Goal: Task Accomplishment & Management: Manage account settings

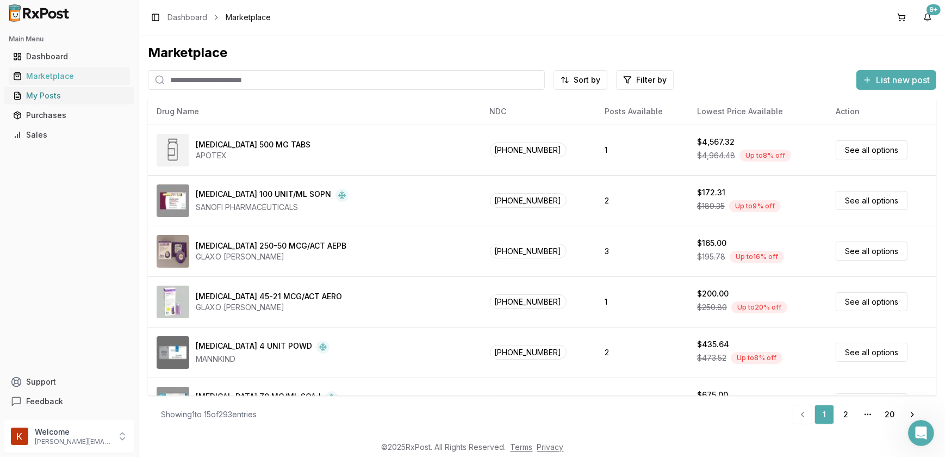
click at [53, 95] on div "My Posts" at bounding box center [69, 95] width 112 height 11
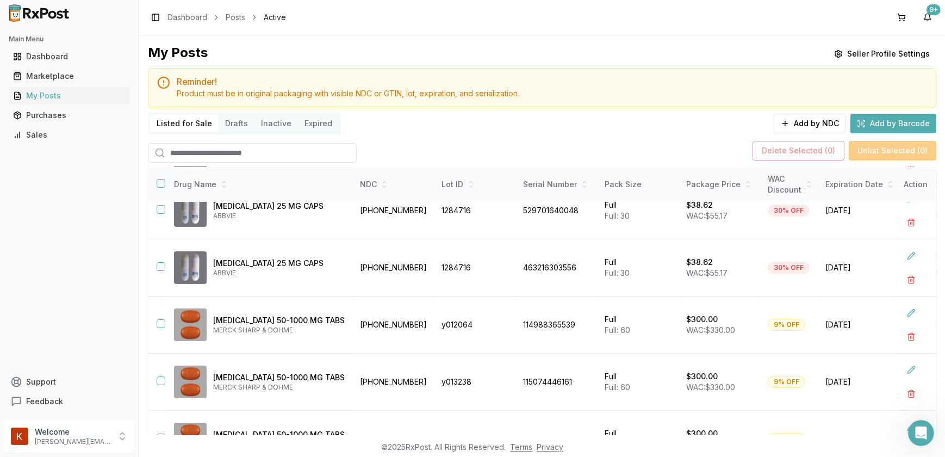
scroll to position [311, 0]
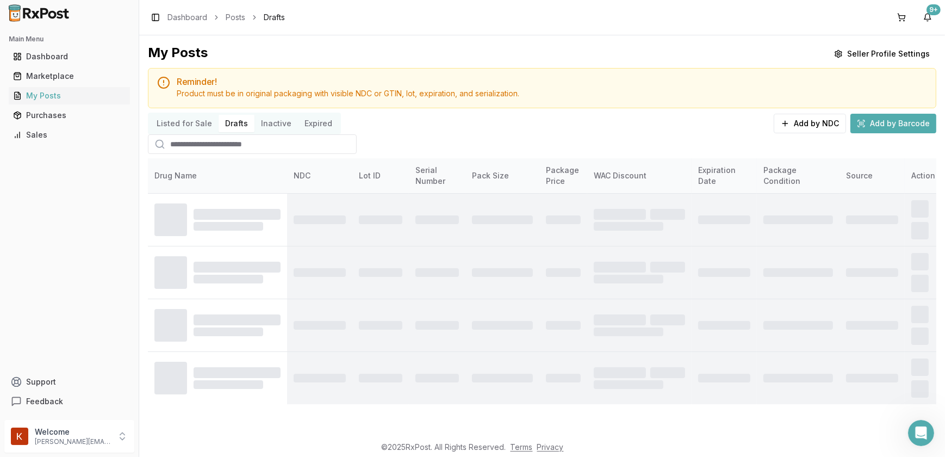
click at [236, 127] on button "Drafts" at bounding box center [236, 123] width 36 height 17
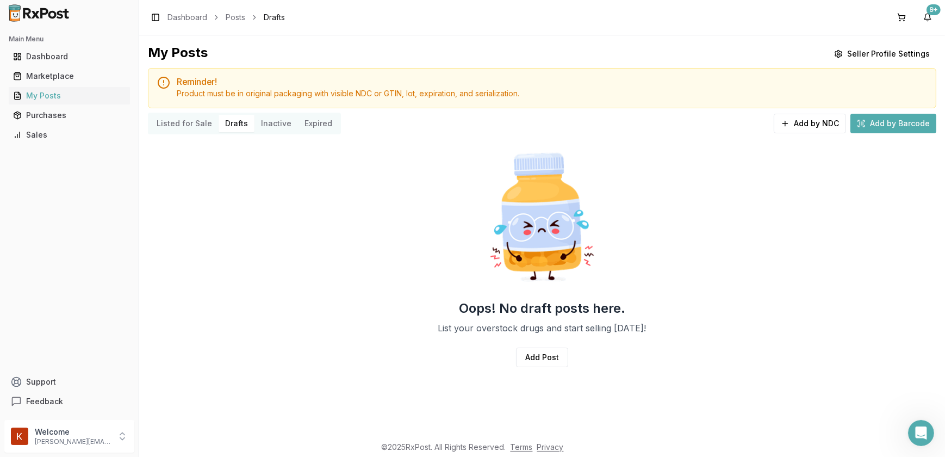
click at [187, 124] on button "Listed for Sale" at bounding box center [184, 123] width 68 height 17
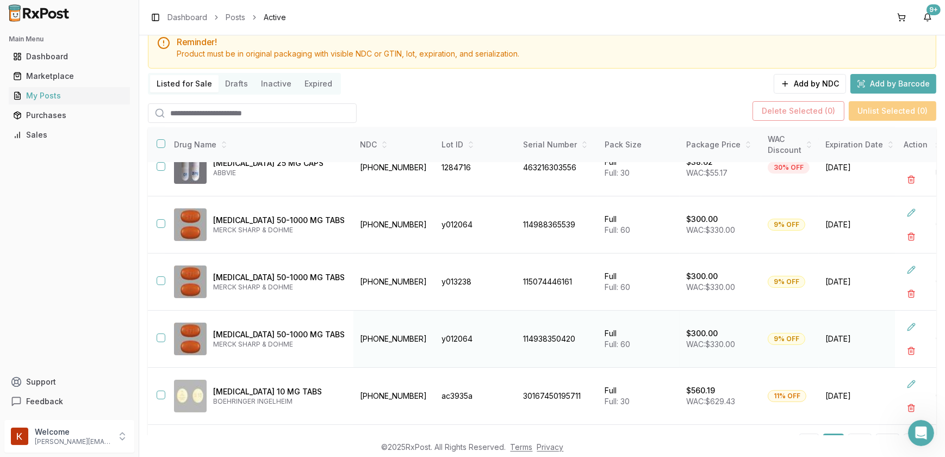
scroll to position [92, 0]
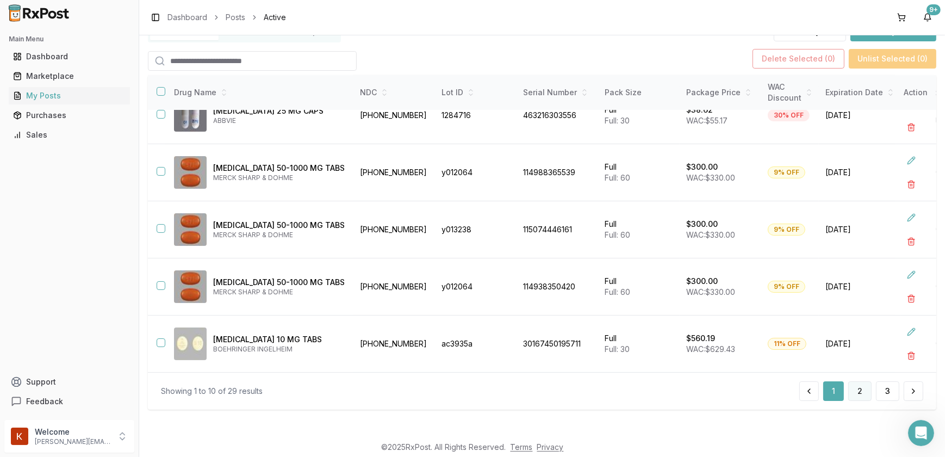
click at [848, 388] on button "2" at bounding box center [859, 391] width 23 height 20
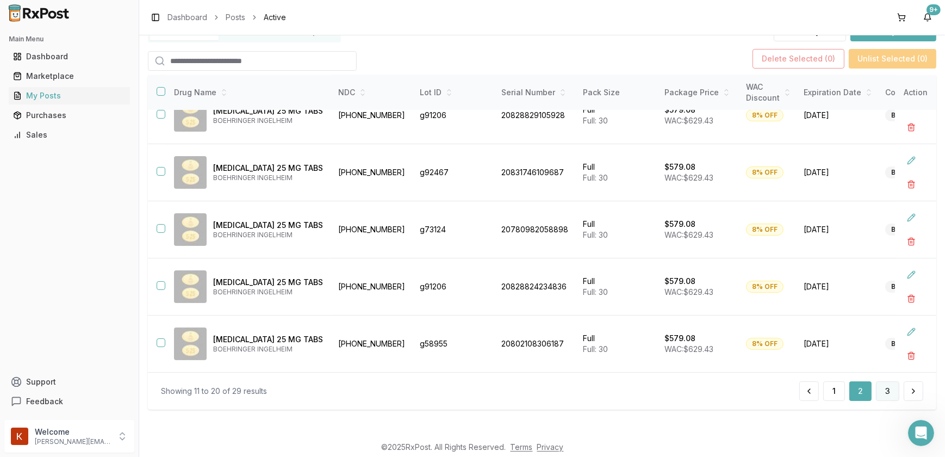
click at [886, 392] on button "3" at bounding box center [887, 391] width 23 height 20
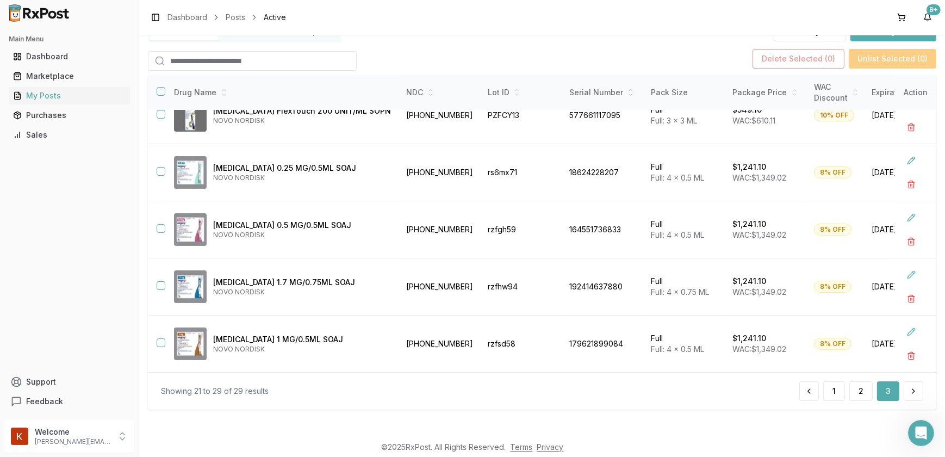
scroll to position [255, 0]
click at [162, 167] on button "button" at bounding box center [161, 171] width 9 height 9
click at [905, 185] on button "button" at bounding box center [911, 184] width 20 height 20
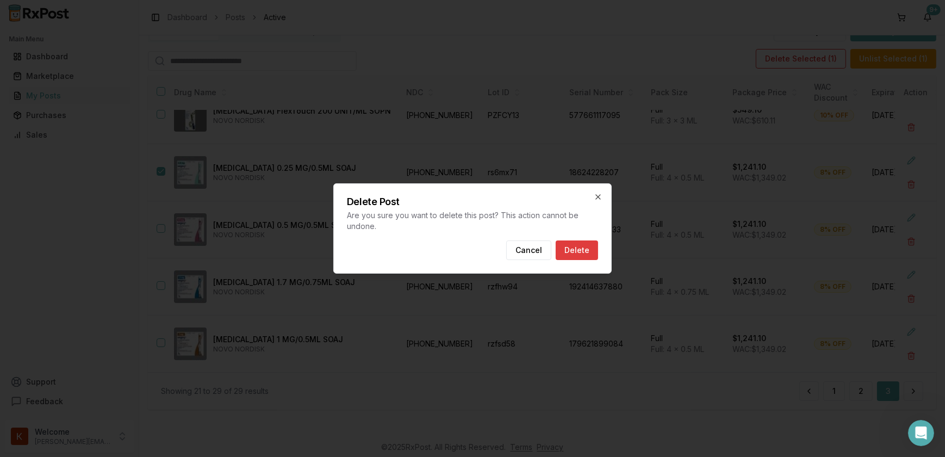
click at [573, 252] on button "Delete" at bounding box center [576, 250] width 42 height 20
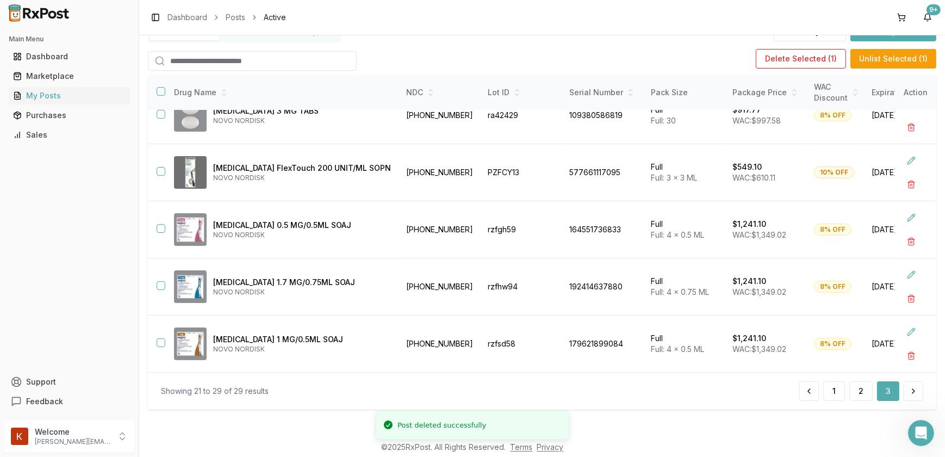
scroll to position [197, 0]
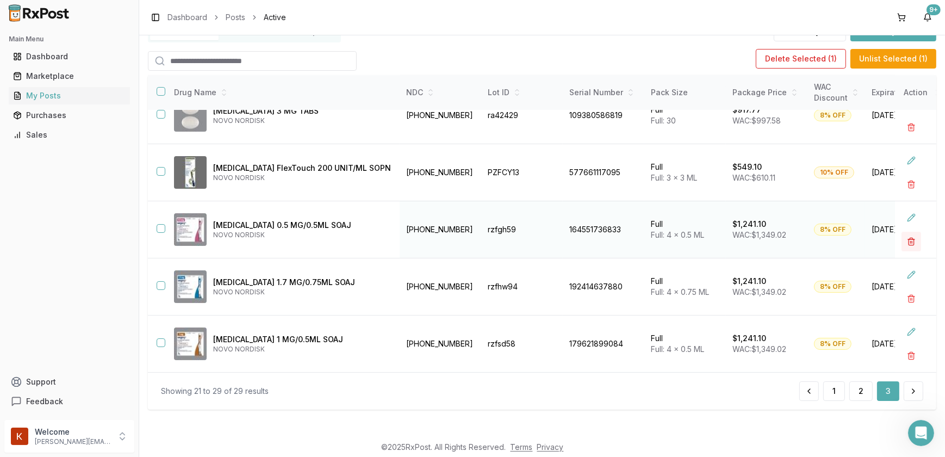
click at [902, 240] on button "button" at bounding box center [911, 242] width 20 height 20
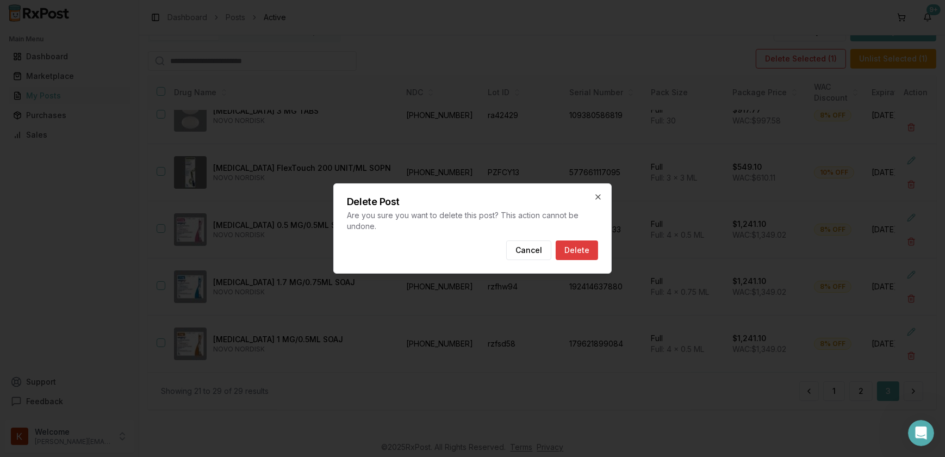
click at [580, 248] on button "Delete" at bounding box center [576, 250] width 42 height 20
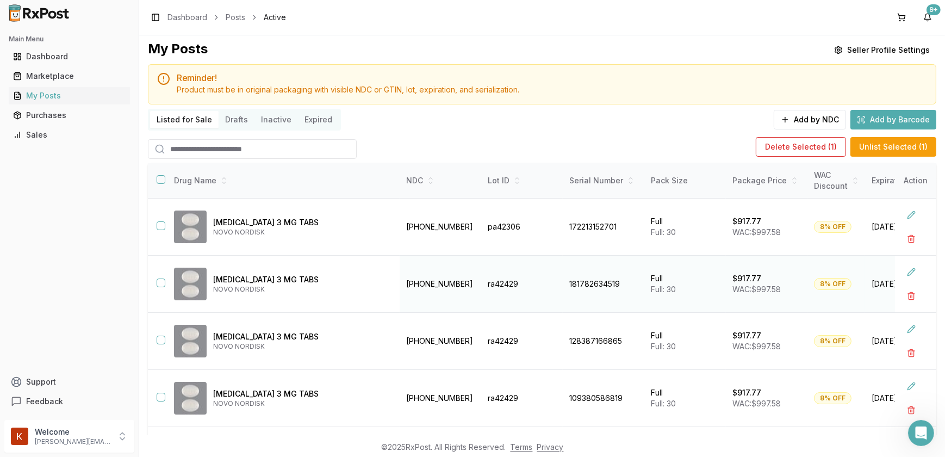
scroll to position [0, 0]
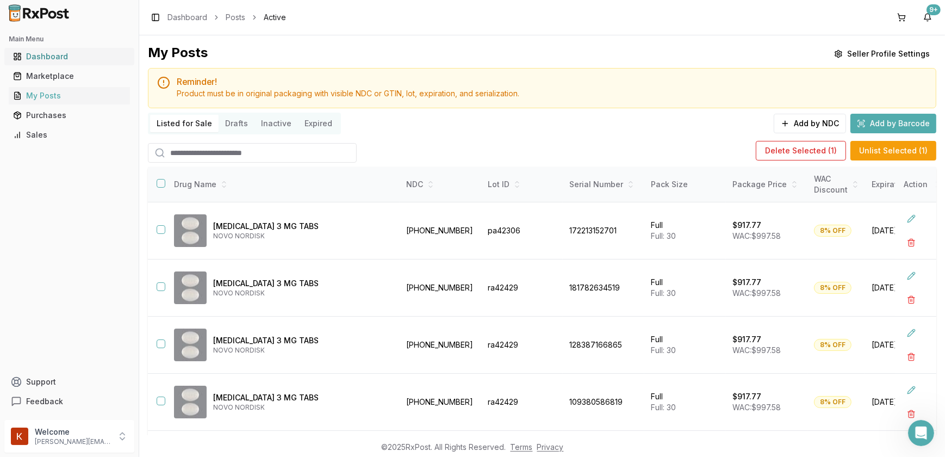
click at [48, 57] on div "Dashboard" at bounding box center [69, 56] width 112 height 11
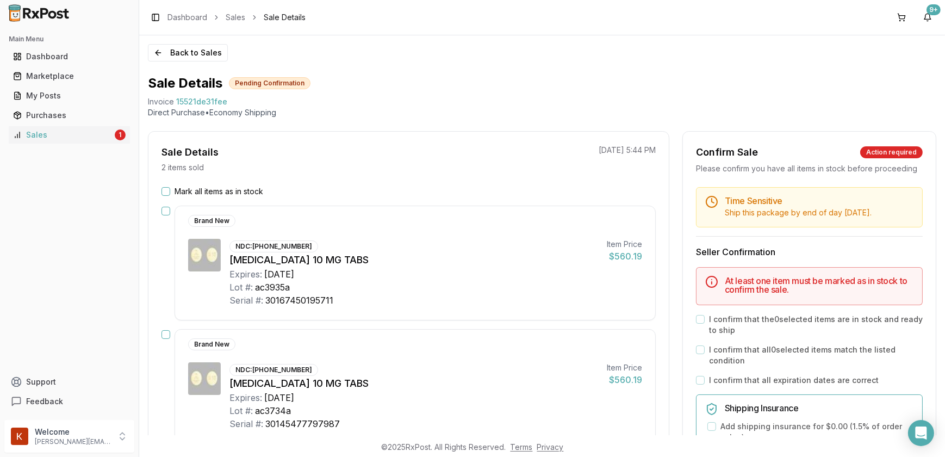
click at [166, 191] on button "Mark all items as in stock" at bounding box center [165, 191] width 9 height 9
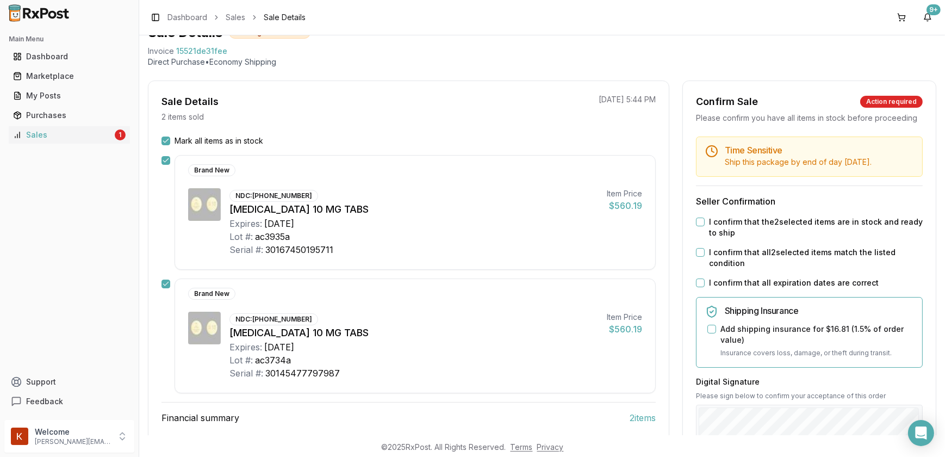
scroll to position [98, 0]
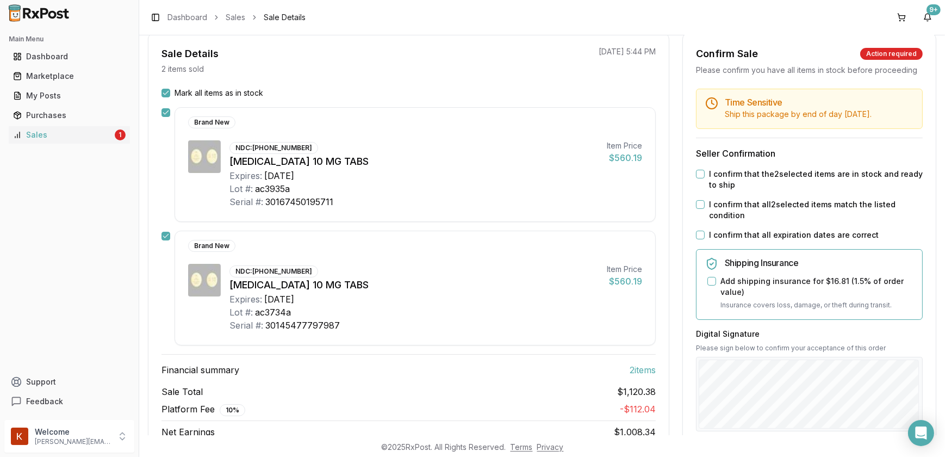
click at [697, 178] on button "I confirm that the 2 selected items are in stock and ready to ship" at bounding box center [700, 174] width 9 height 9
click at [699, 209] on button "I confirm that all 2 selected items match the listed condition" at bounding box center [700, 204] width 9 height 9
click at [699, 239] on button "I confirm that all expiration dates are correct" at bounding box center [700, 234] width 9 height 9
click at [710, 285] on button "Add shipping insurance for $16.81 ( 1.5 % of order value)" at bounding box center [711, 281] width 9 height 9
click at [724, 380] on div "Digital Signature Please sign below to confirm your acceptance of this order Cl…" at bounding box center [809, 391] width 227 height 126
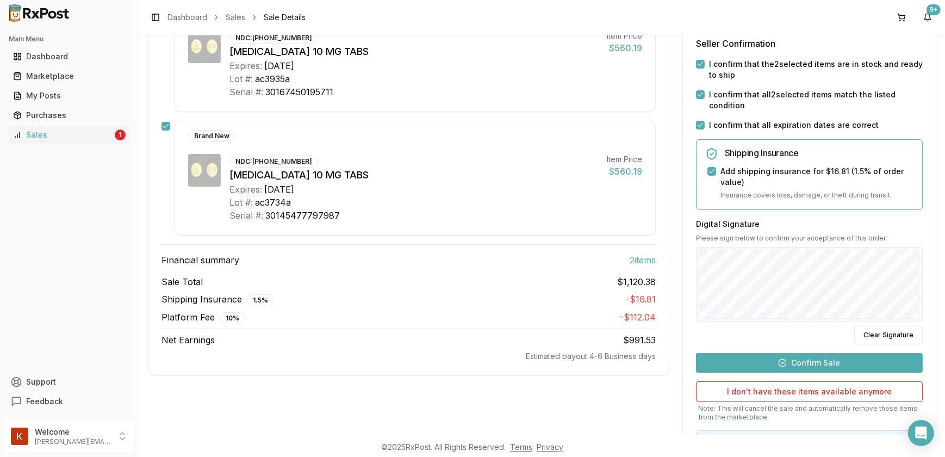
scroll to position [284, 0]
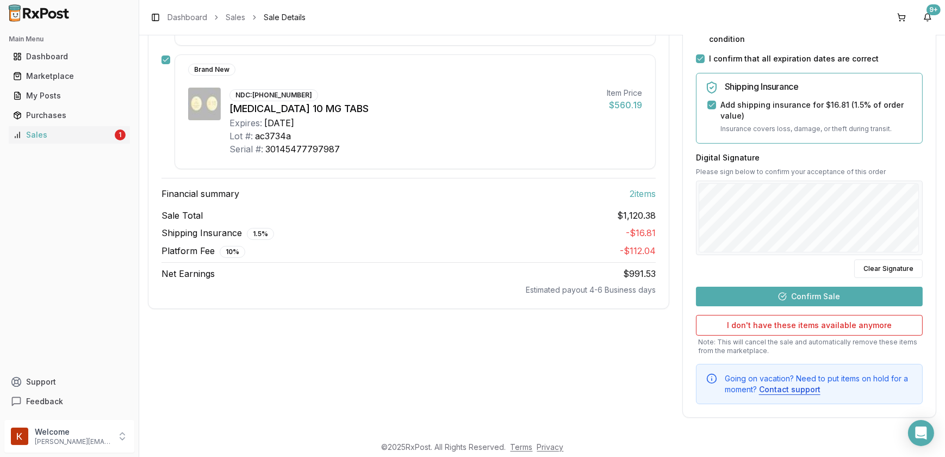
click at [798, 293] on button "Confirm Sale" at bounding box center [809, 296] width 227 height 20
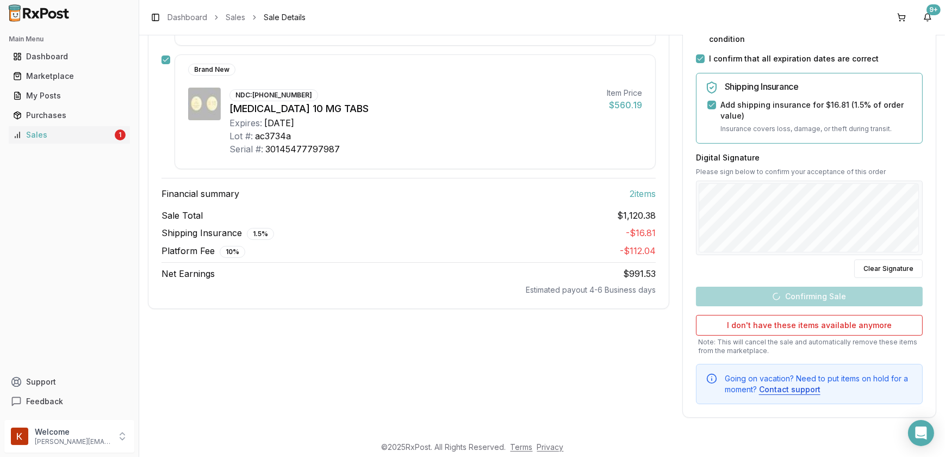
scroll to position [143, 0]
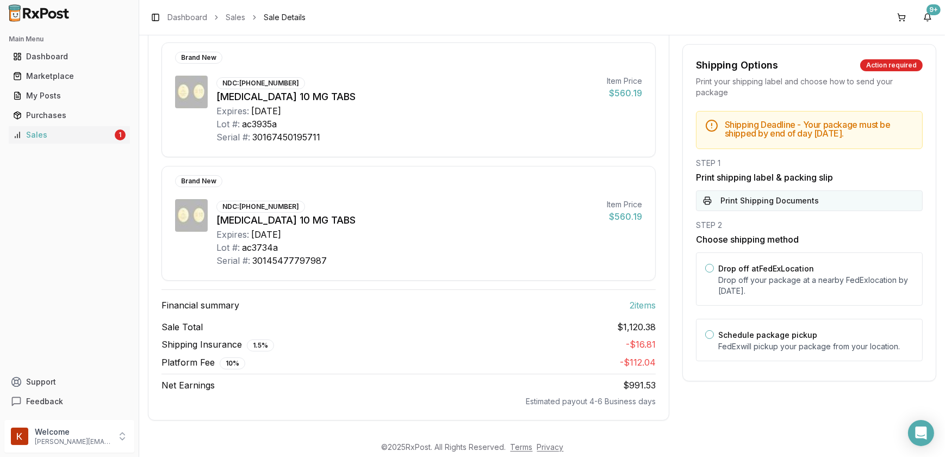
click at [751, 210] on button "Print Shipping Documents" at bounding box center [809, 200] width 227 height 21
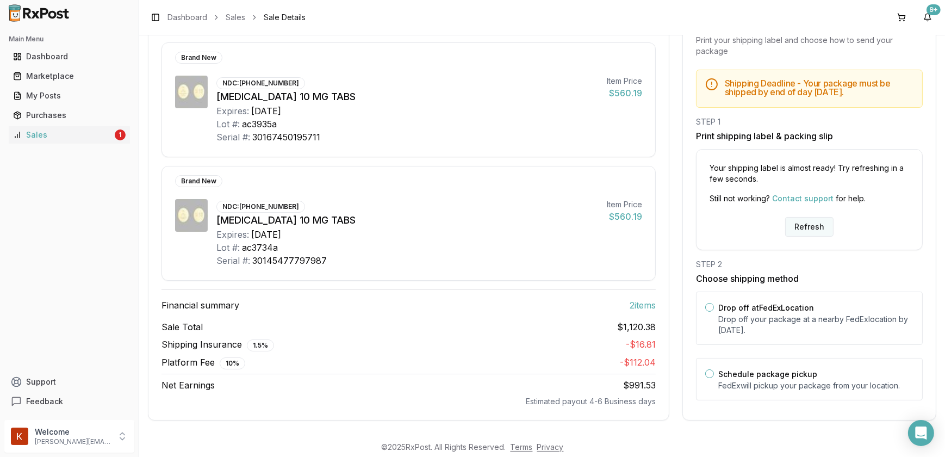
click at [792, 226] on button "Refresh" at bounding box center [809, 227] width 48 height 20
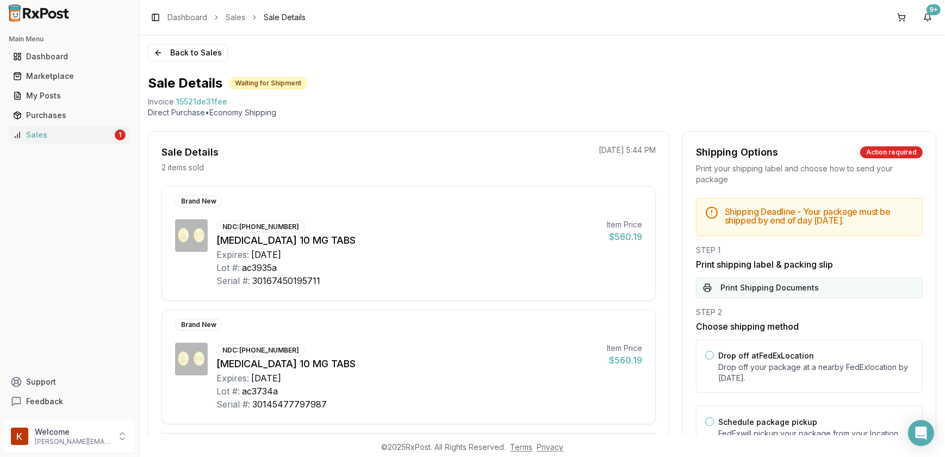
click at [741, 298] on button "Print Shipping Documents" at bounding box center [809, 287] width 227 height 21
